Goal: Complete application form

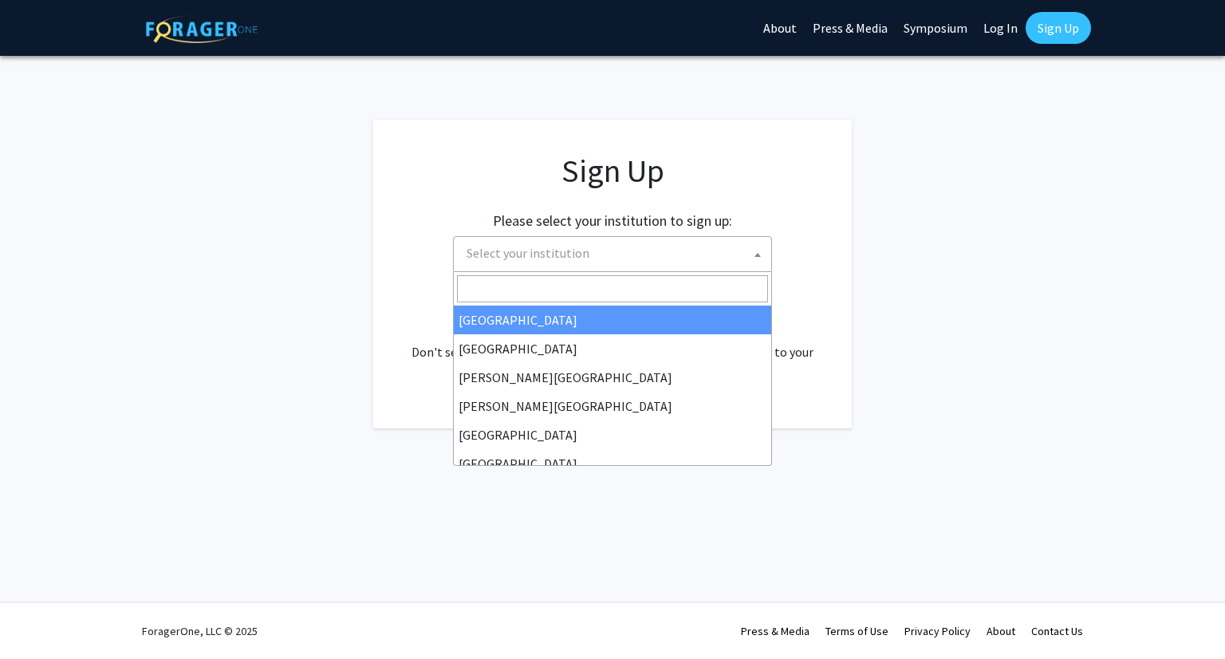
click at [679, 264] on span "Select your institution" at bounding box center [615, 253] width 311 height 33
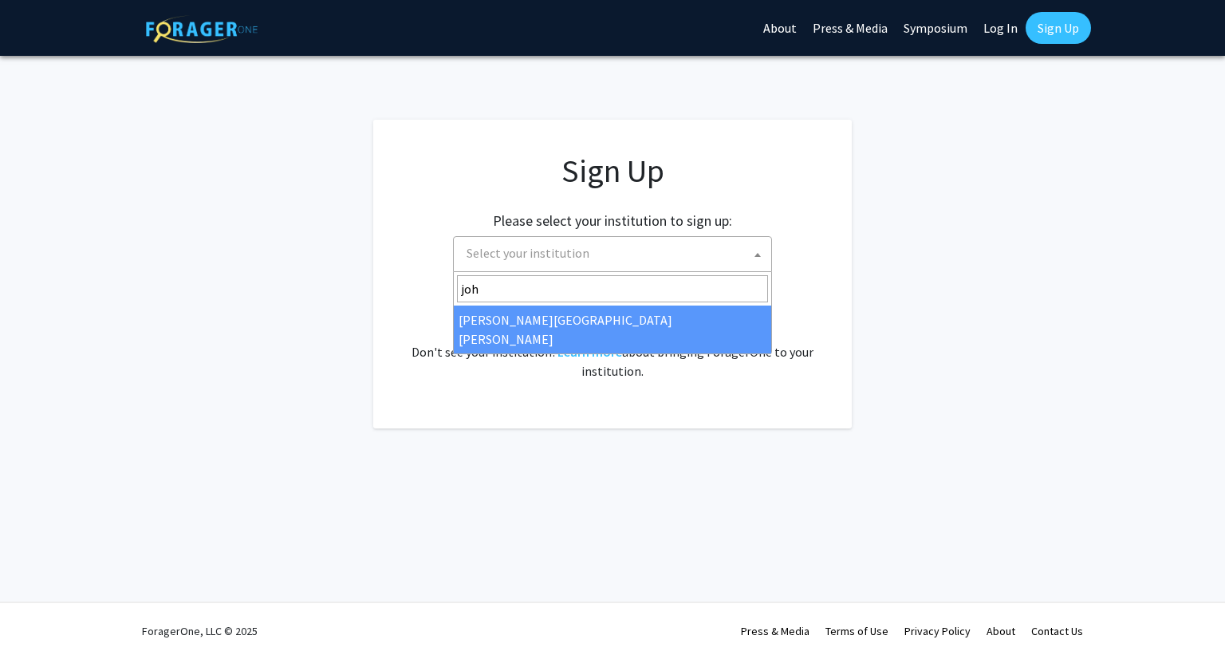
type input "john"
select select "1"
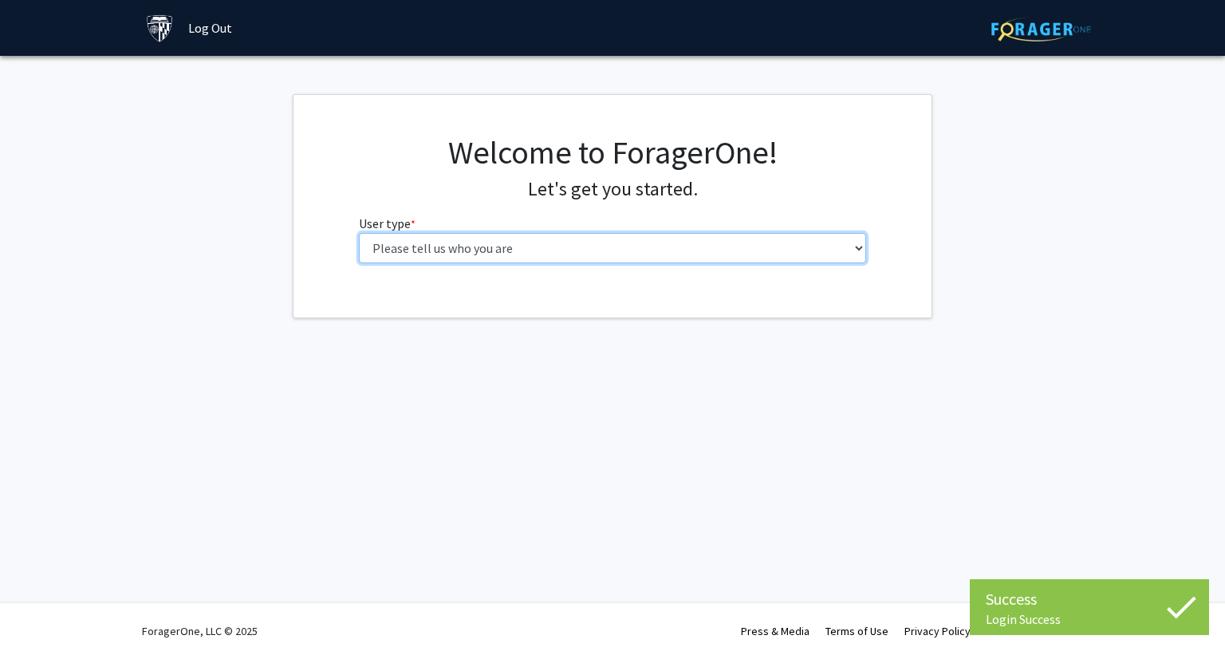
click at [562, 249] on select "Please tell us who you are Undergraduate Student Master's Student Doctoral Cand…" at bounding box center [613, 248] width 508 height 30
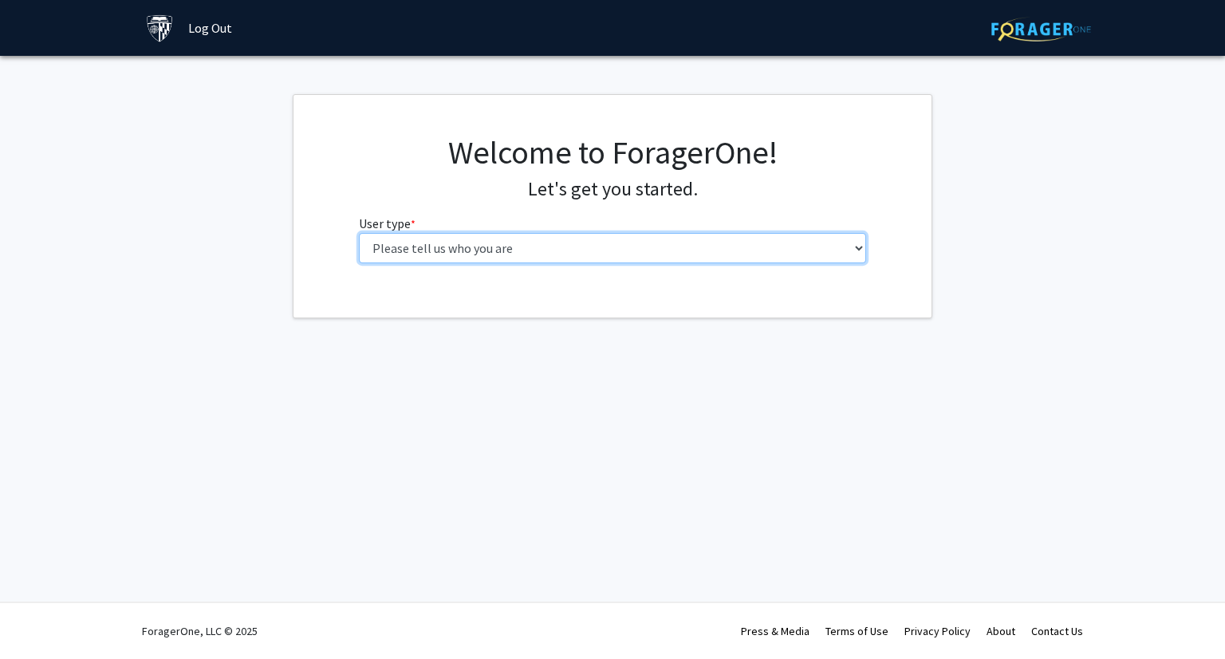
select select "3: doc"
click at [359, 233] on select "Please tell us who you are Undergraduate Student Master's Student Doctoral Cand…" at bounding box center [613, 248] width 508 height 30
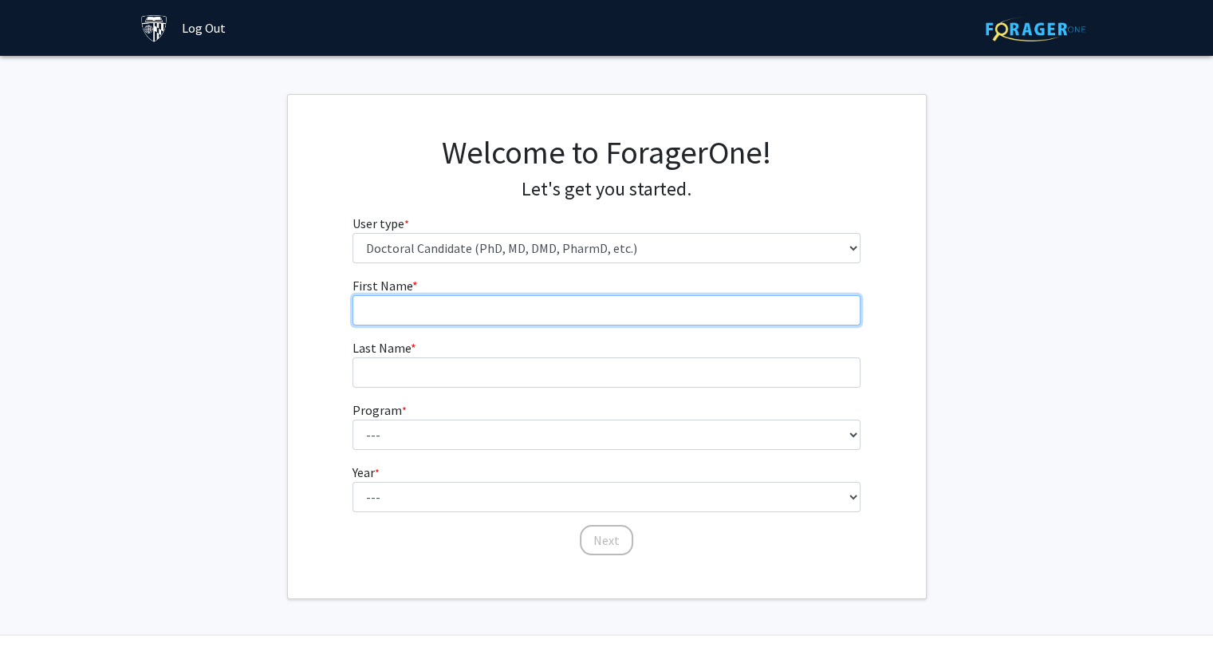
click at [546, 319] on input "First Name * required" at bounding box center [606, 310] width 508 height 30
type input "[PERSON_NAME]"
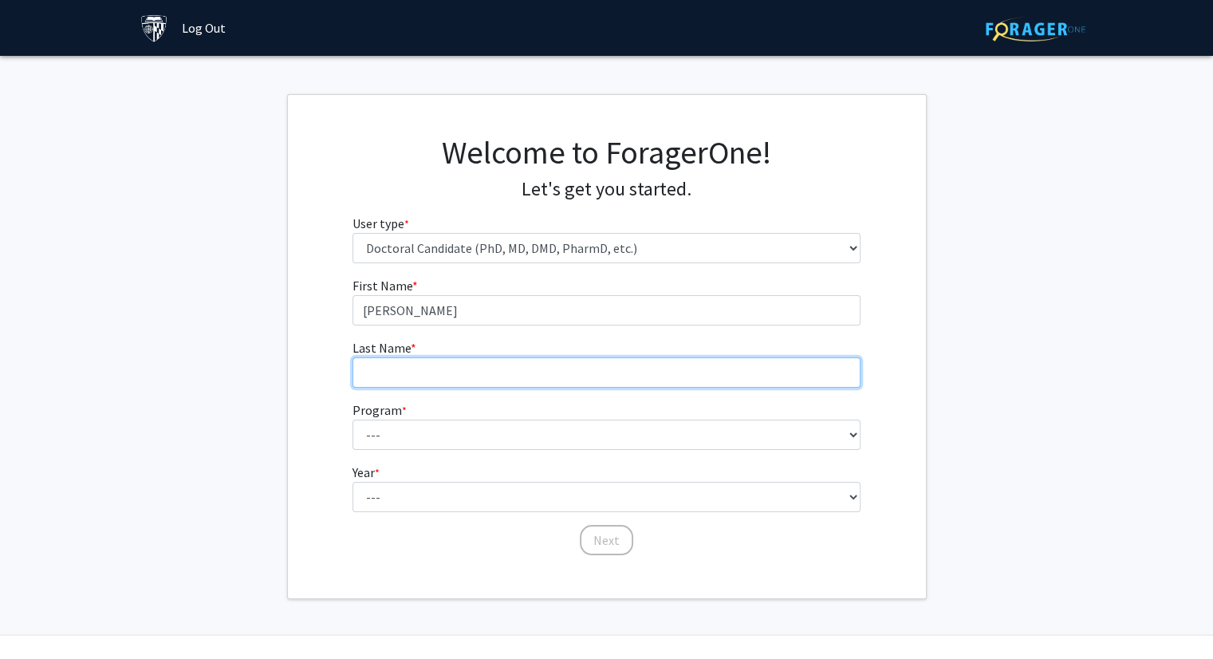
type input "[PERSON_NAME]"
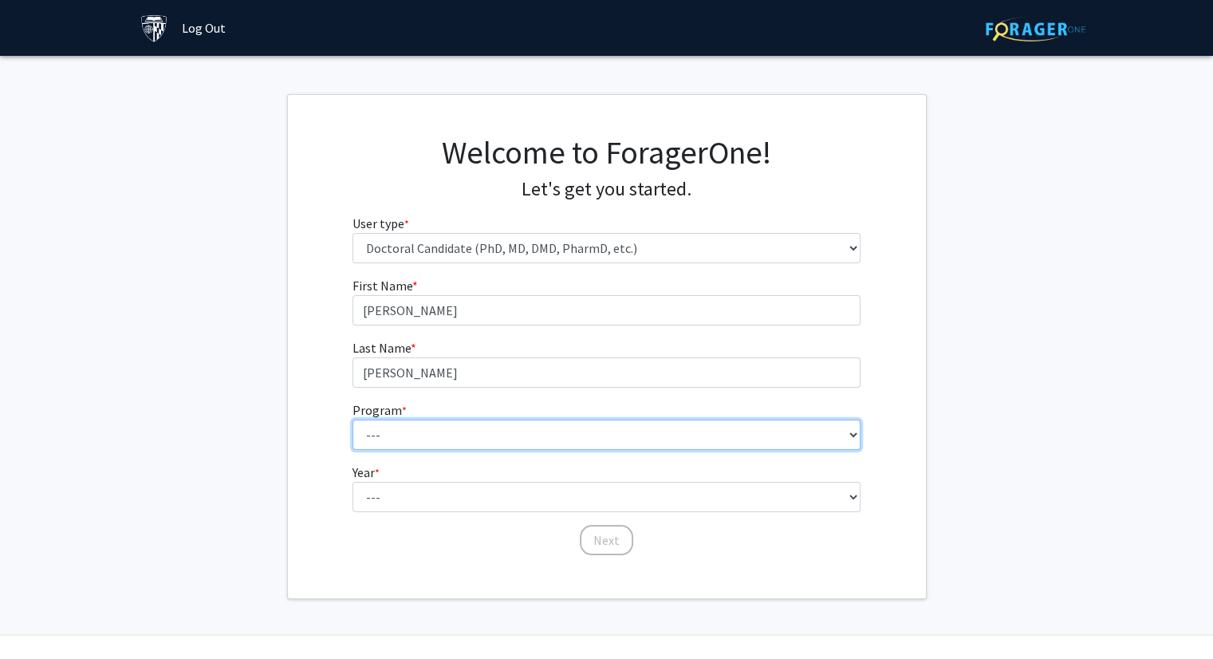
click at [525, 435] on select "--- Adult-Gerontological Acute Care Nurse Practitioner Adult-Gerontological Cri…" at bounding box center [606, 434] width 508 height 30
select select "15: 18"
click at [352, 419] on select "--- Adult-Gerontological Acute Care Nurse Practitioner Adult-Gerontological Cri…" at bounding box center [606, 434] width 508 height 30
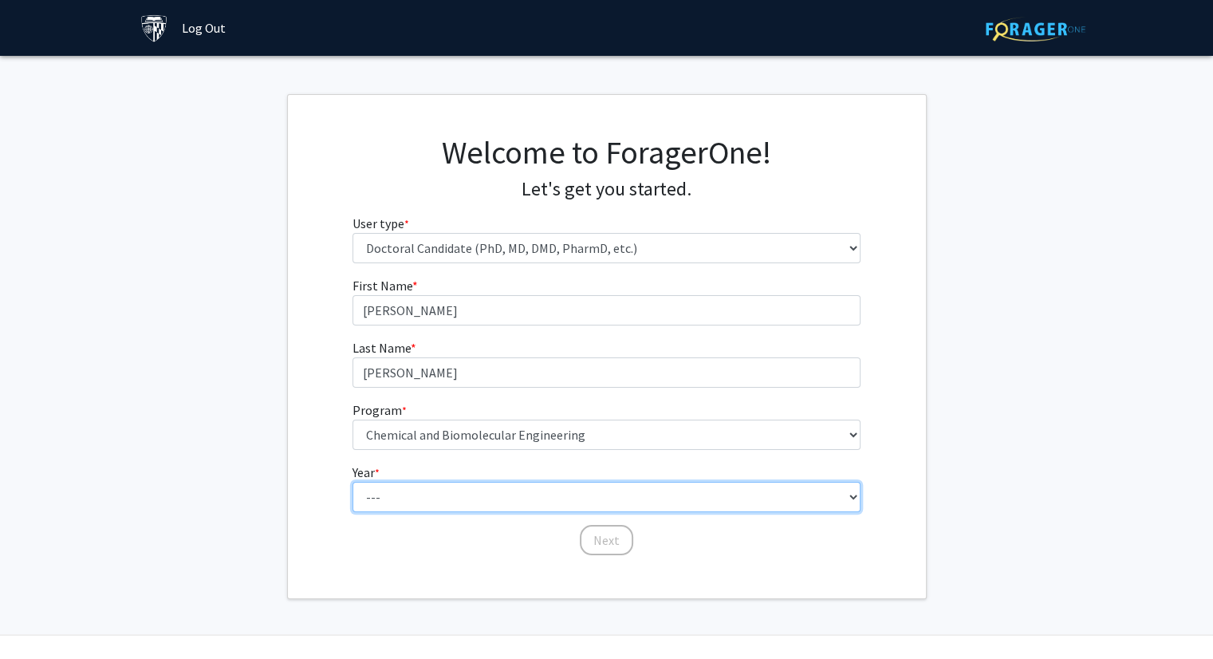
click at [499, 492] on select "--- First Year Second Year Third Year Fourth Year Fifth Year Sixth Year Seventh…" at bounding box center [606, 497] width 508 height 30
select select "1: first_year"
click at [352, 482] on select "--- First Year Second Year Third Year Fourth Year Fifth Year Sixth Year Seventh…" at bounding box center [606, 497] width 508 height 30
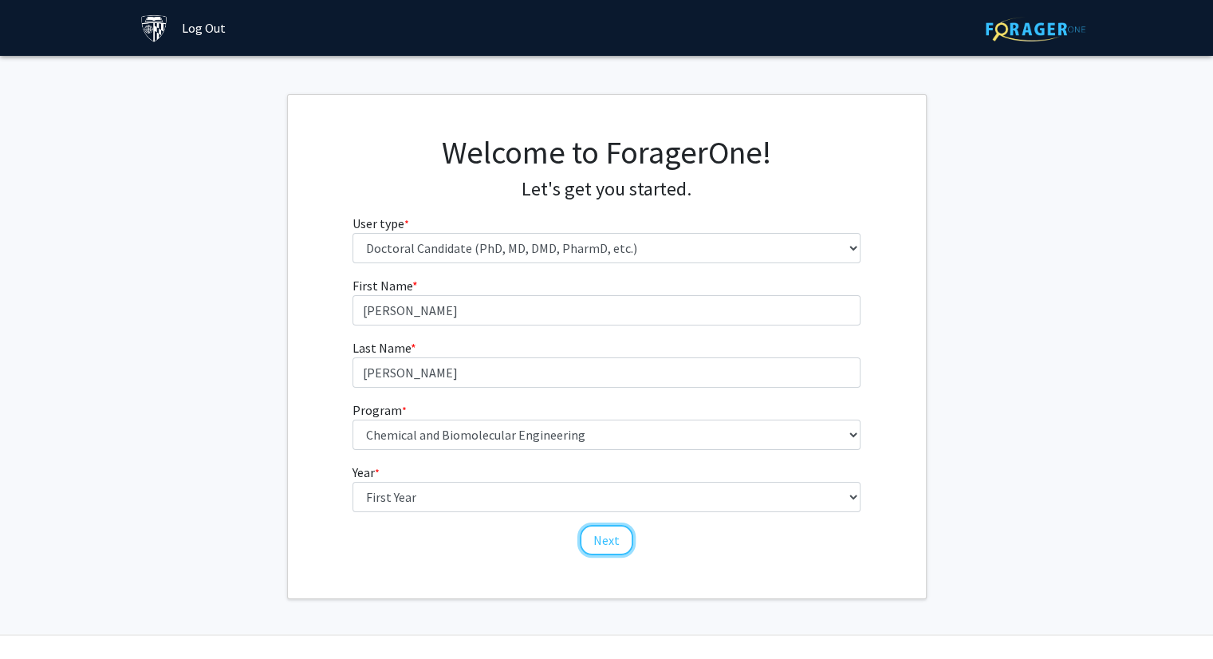
click at [606, 545] on button "Next" at bounding box center [606, 540] width 53 height 30
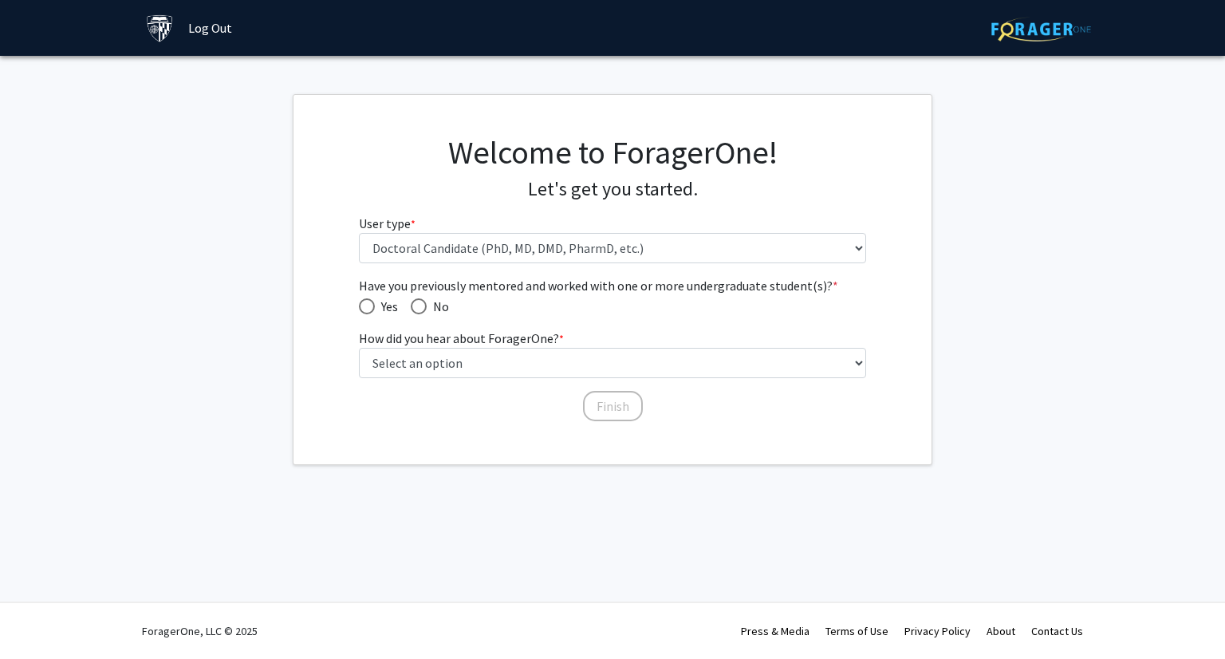
click at [425, 301] on span "Have you previously mentored and worked with one or more undergraduate student(…" at bounding box center [419, 306] width 16 height 16
click at [425, 301] on input "No" at bounding box center [419, 306] width 16 height 16
radio input "true"
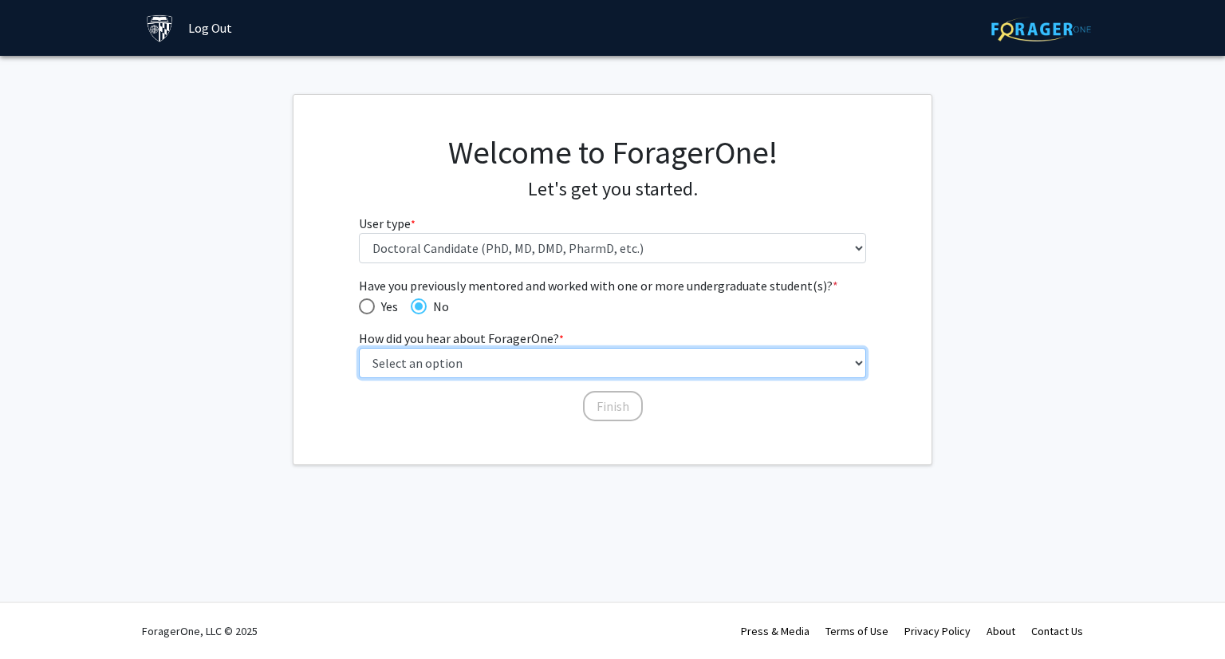
click at [453, 352] on select "Select an option Peer/student recommendation Faculty/staff recommendation Unive…" at bounding box center [613, 363] width 508 height 30
select select "3: university_website"
click at [359, 348] on select "Select an option Peer/student recommendation Faculty/staff recommendation Unive…" at bounding box center [613, 363] width 508 height 30
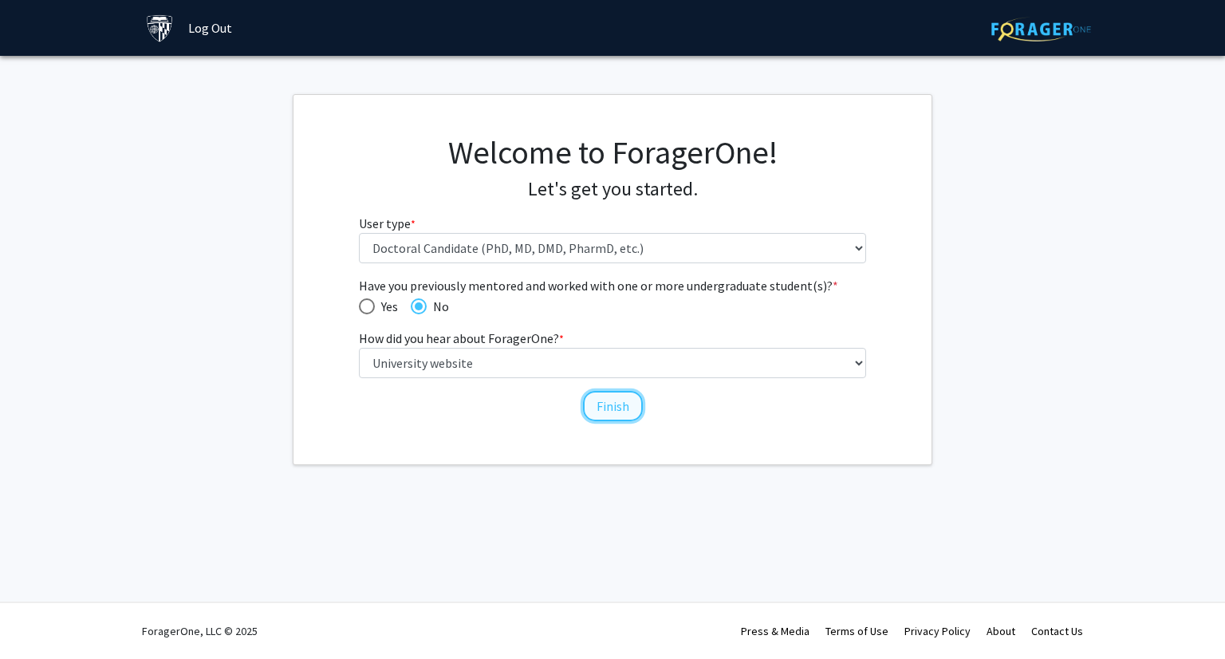
click at [609, 407] on button "Finish" at bounding box center [613, 406] width 60 height 30
